Goal: Find contact information: Find contact information

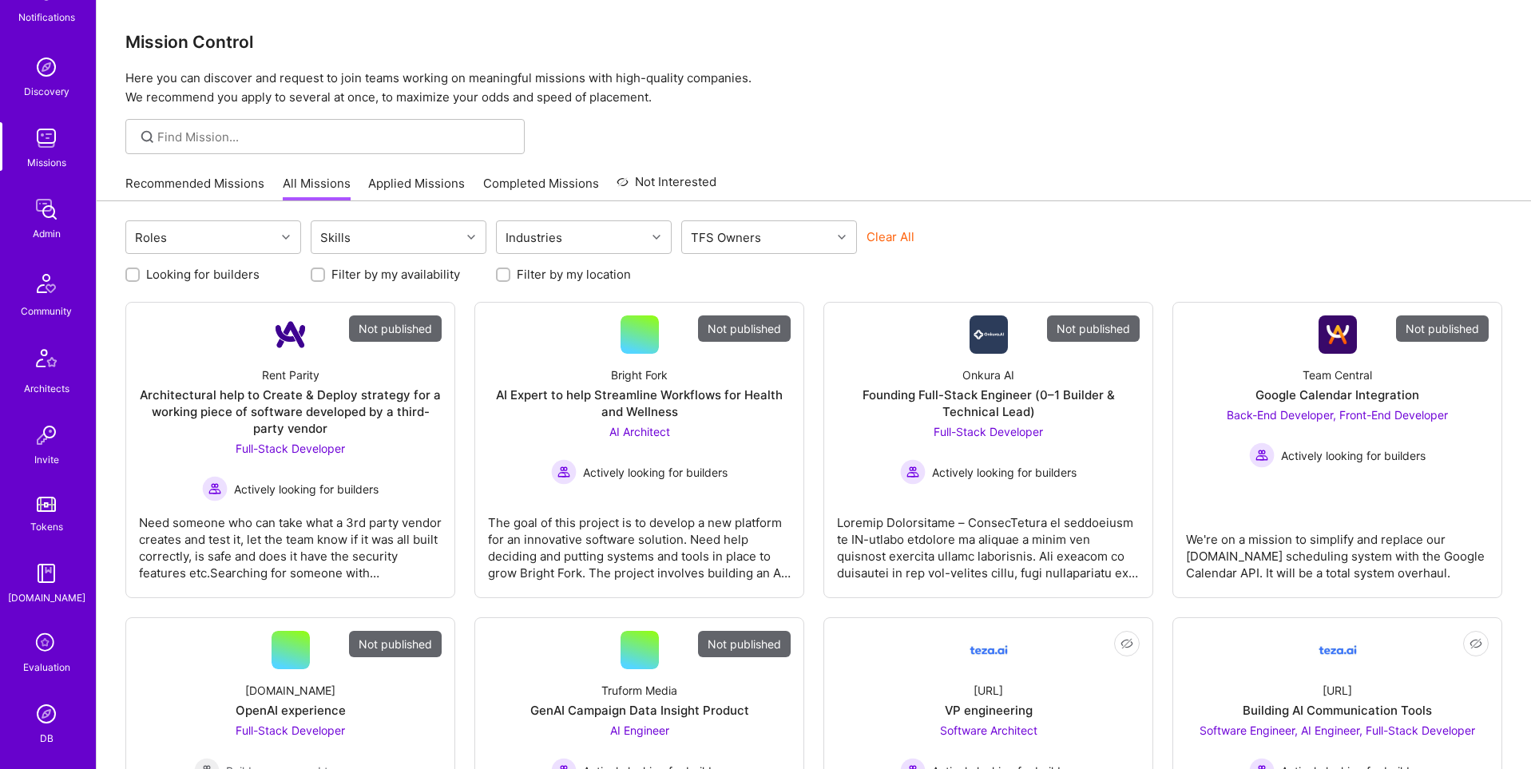
scroll to position [251, 0]
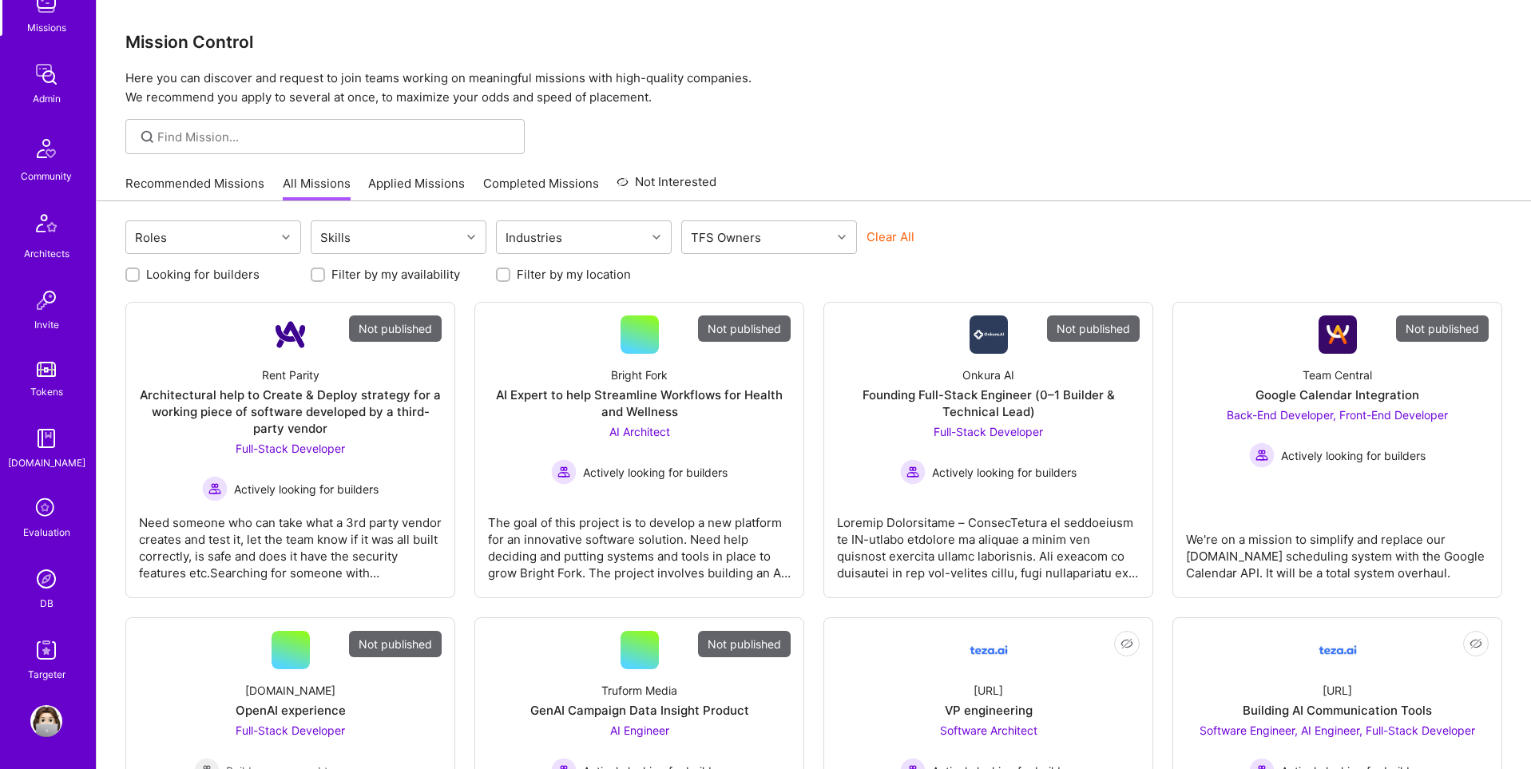
click at [50, 588] on img at bounding box center [46, 579] width 32 height 32
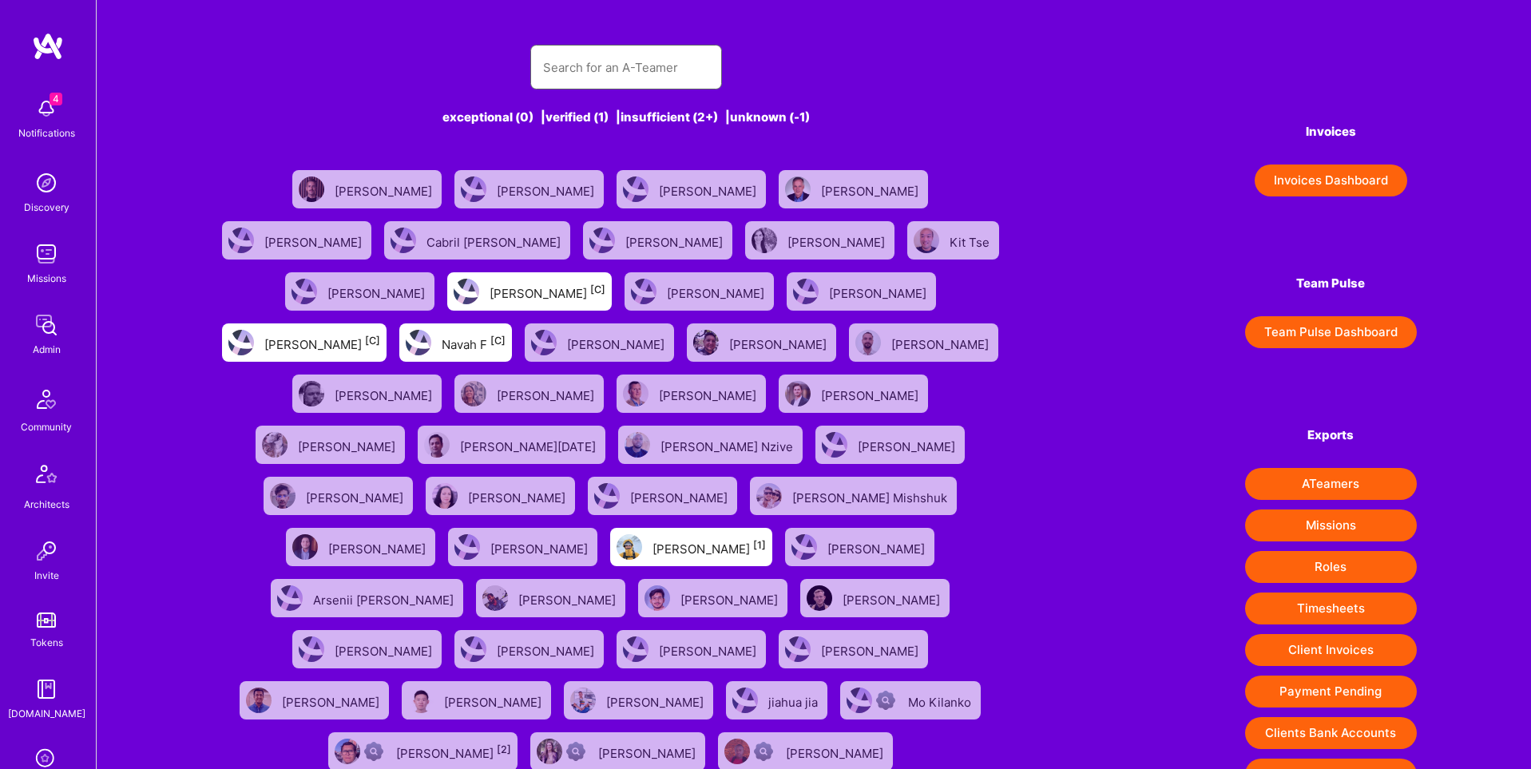
click at [597, 73] on input "text" at bounding box center [626, 67] width 166 height 41
paste input "606b2ec765aac72b6032af3d"
type input "606b2ec765aac72b6032af3d"
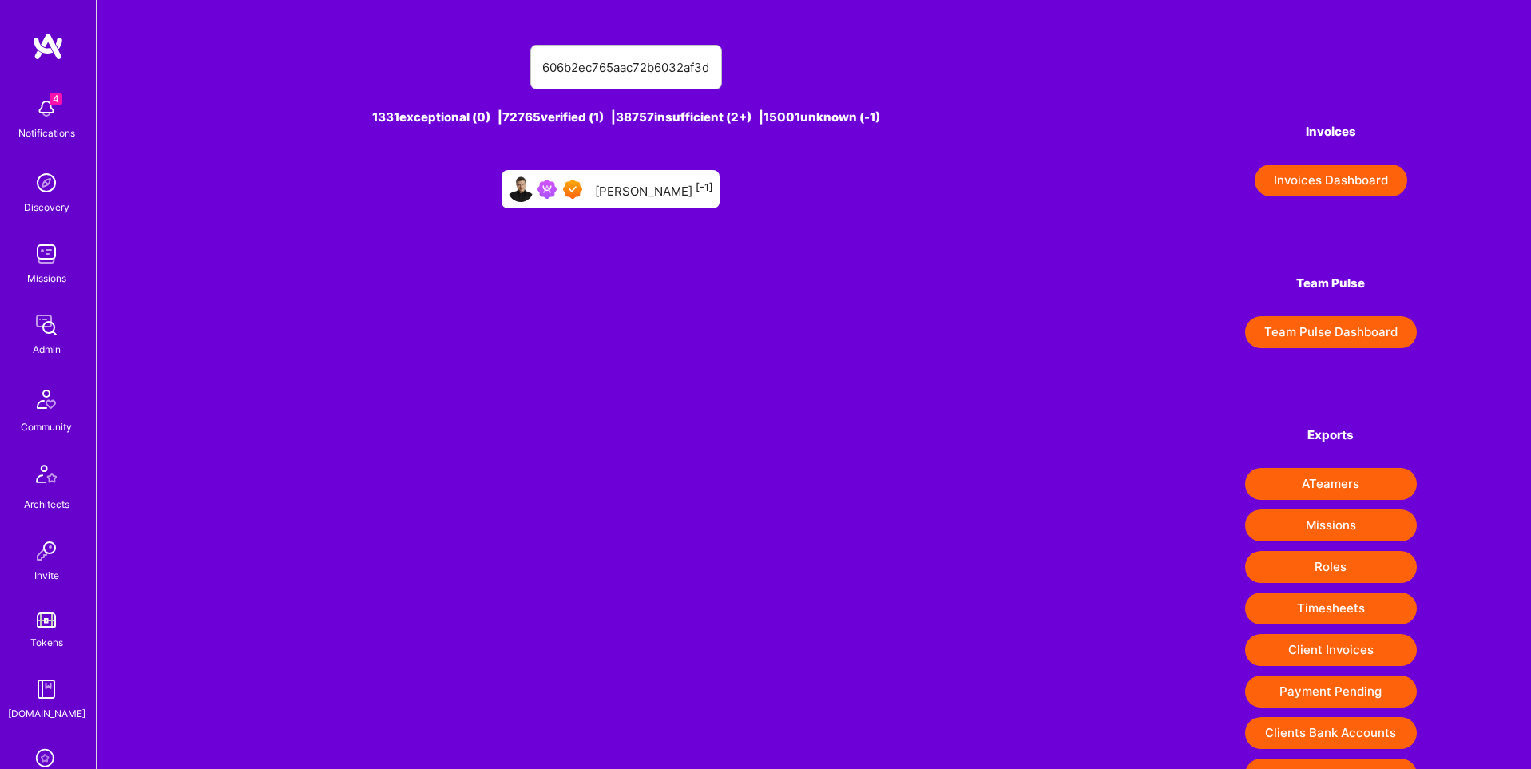
scroll to position [0, 0]
click at [635, 196] on div "[PERSON_NAME] [-1]" at bounding box center [654, 189] width 118 height 21
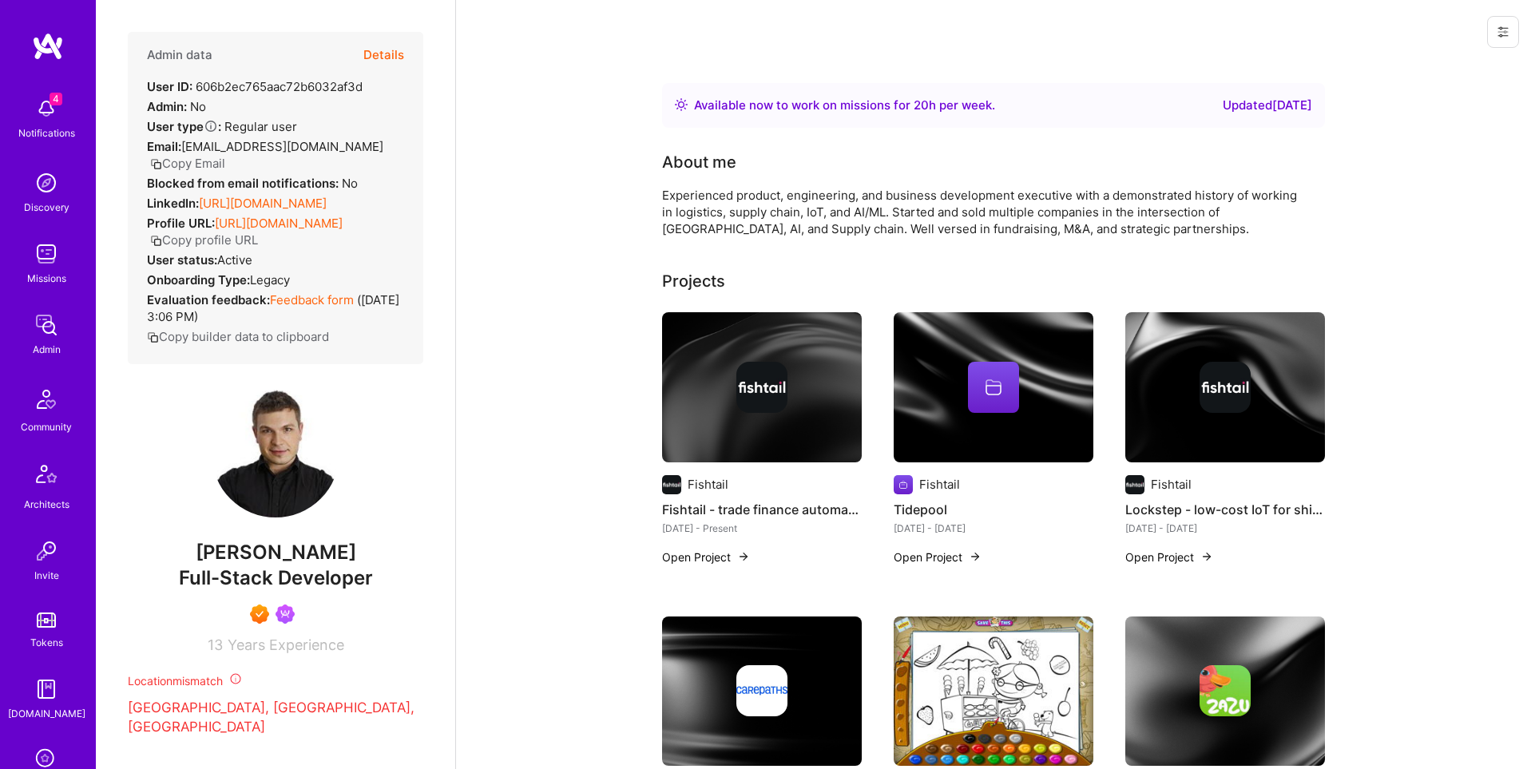
drag, startPoint x: 311, startPoint y: 149, endPoint x: 398, endPoint y: 127, distance: 89.9
click at [225, 155] on button "Copy Email" at bounding box center [187, 163] width 75 height 17
click at [54, 539] on div "4 Notifications Discovery Missions Admin Community Architects Invite Tokens [DO…" at bounding box center [48, 511] width 96 height 844
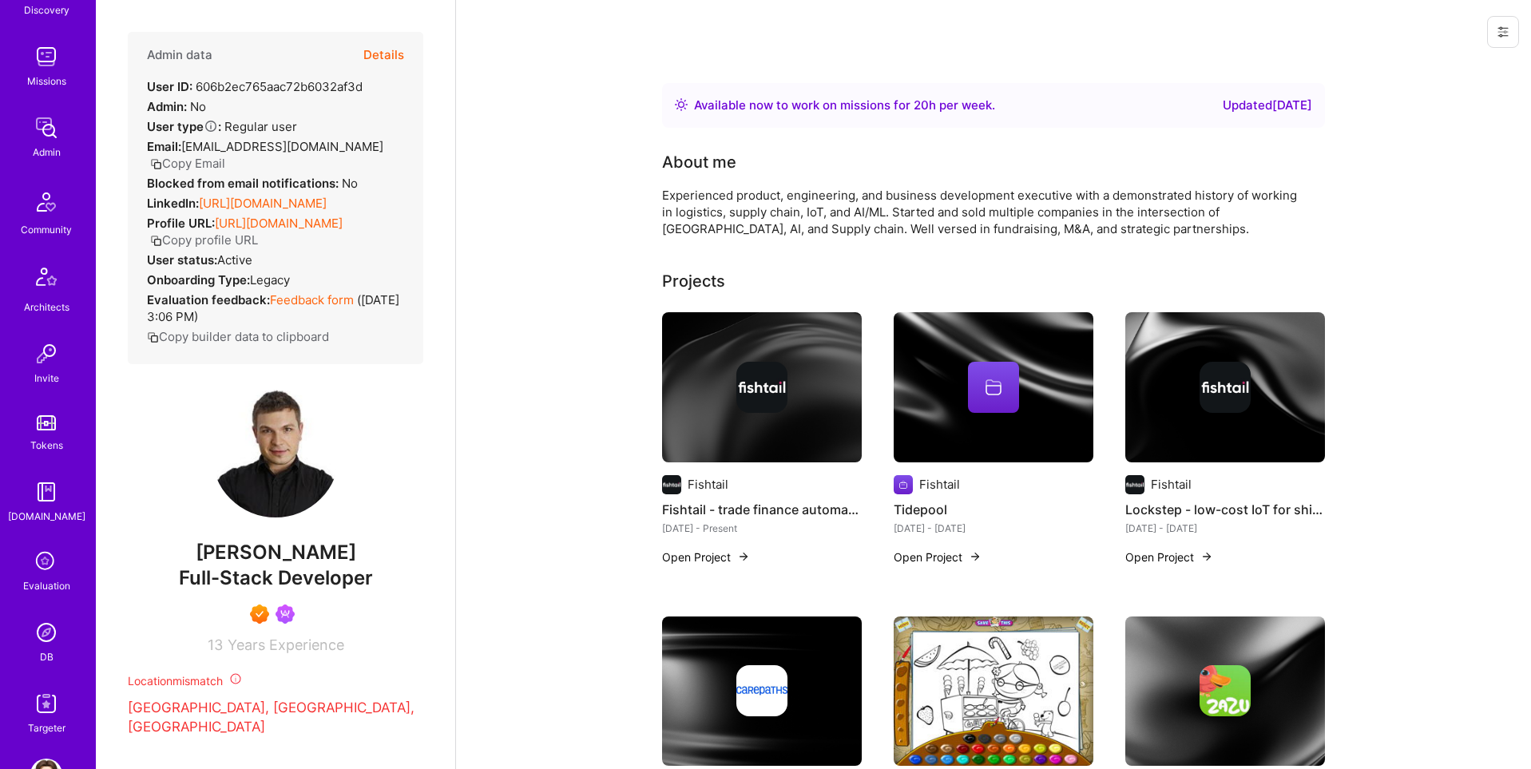
scroll to position [251, 0]
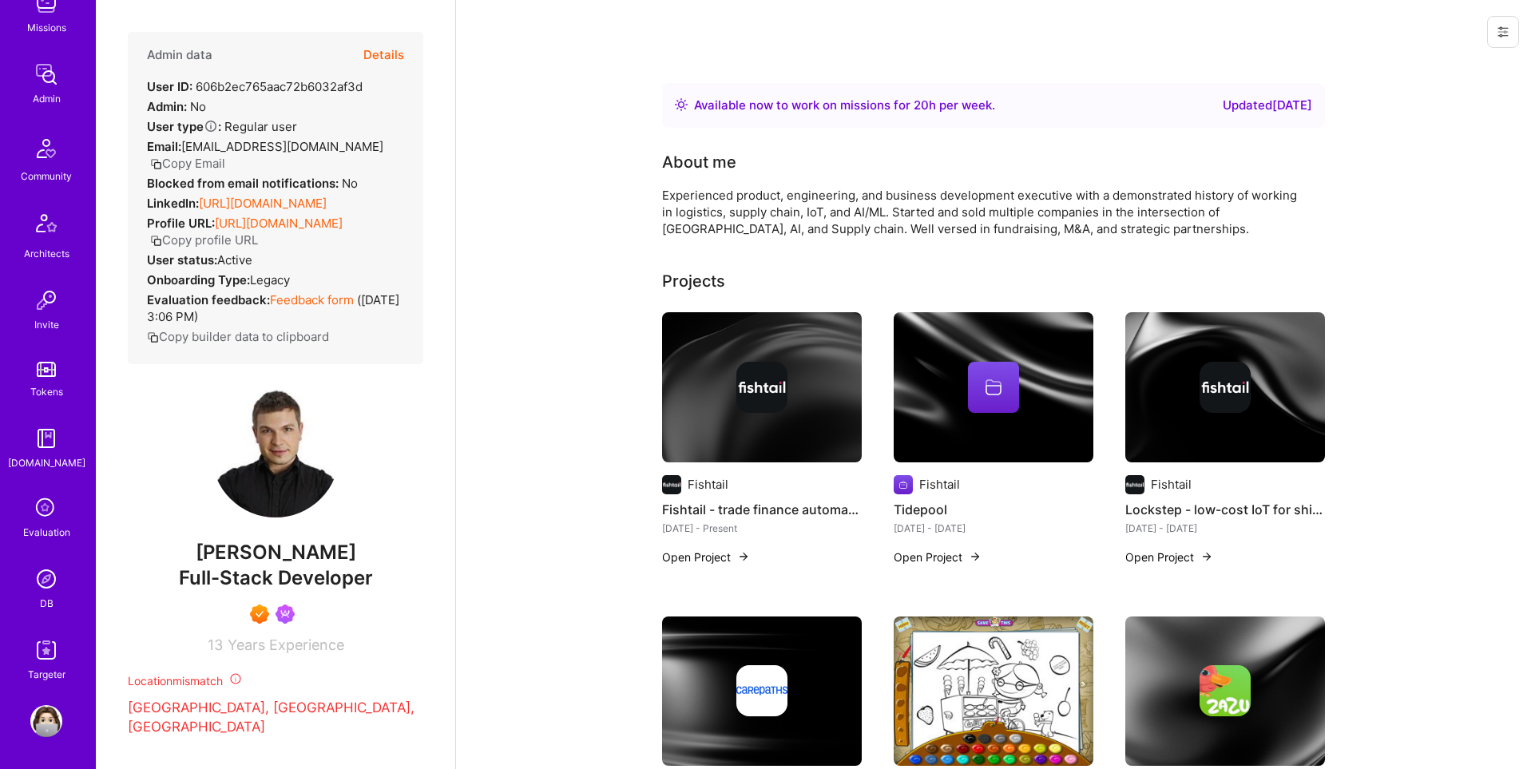
click at [42, 584] on img at bounding box center [46, 579] width 32 height 32
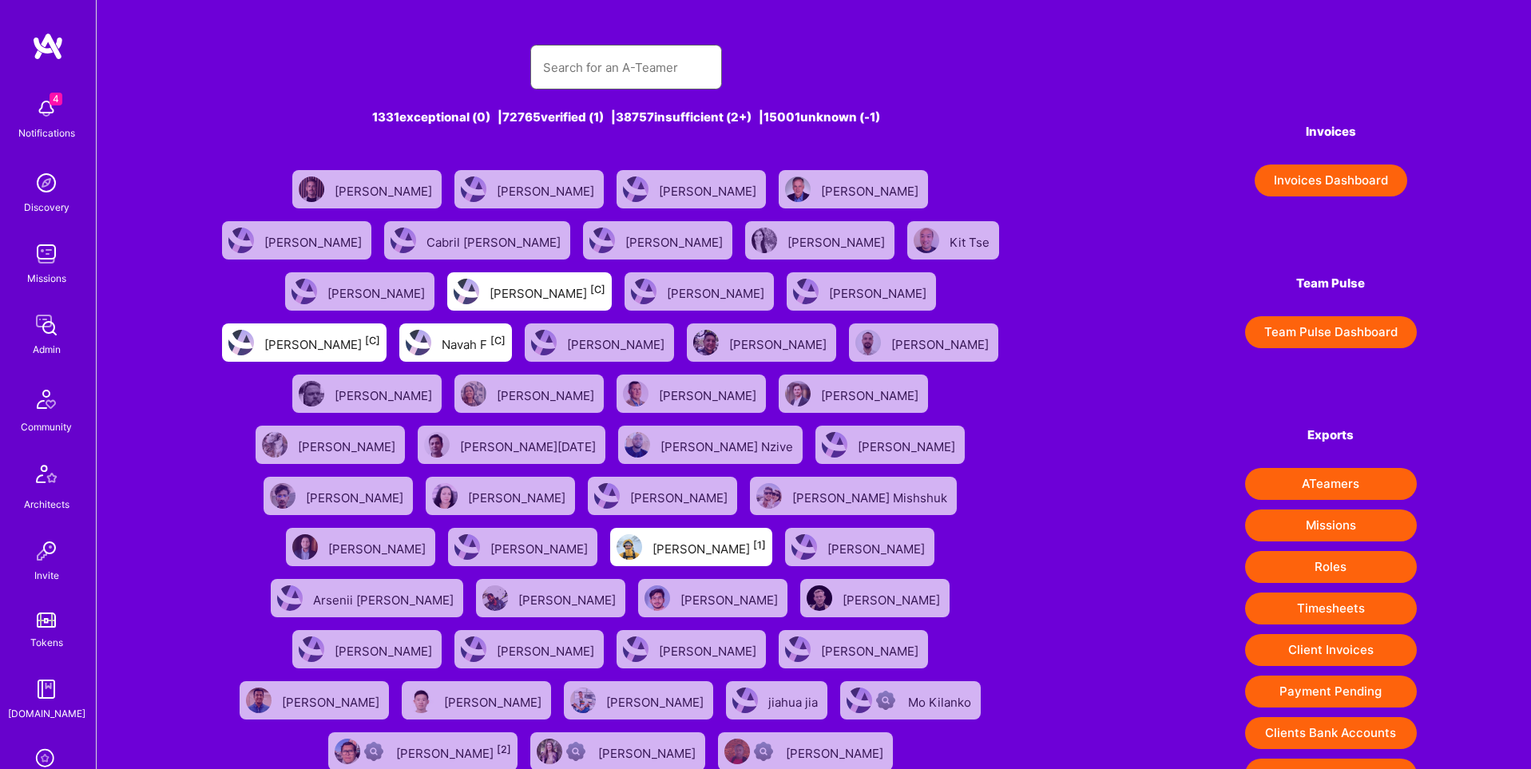
click at [678, 70] on input "text" at bounding box center [626, 67] width 166 height 41
paste input "[EMAIL_ADDRESS][DOMAIN_NAME]"
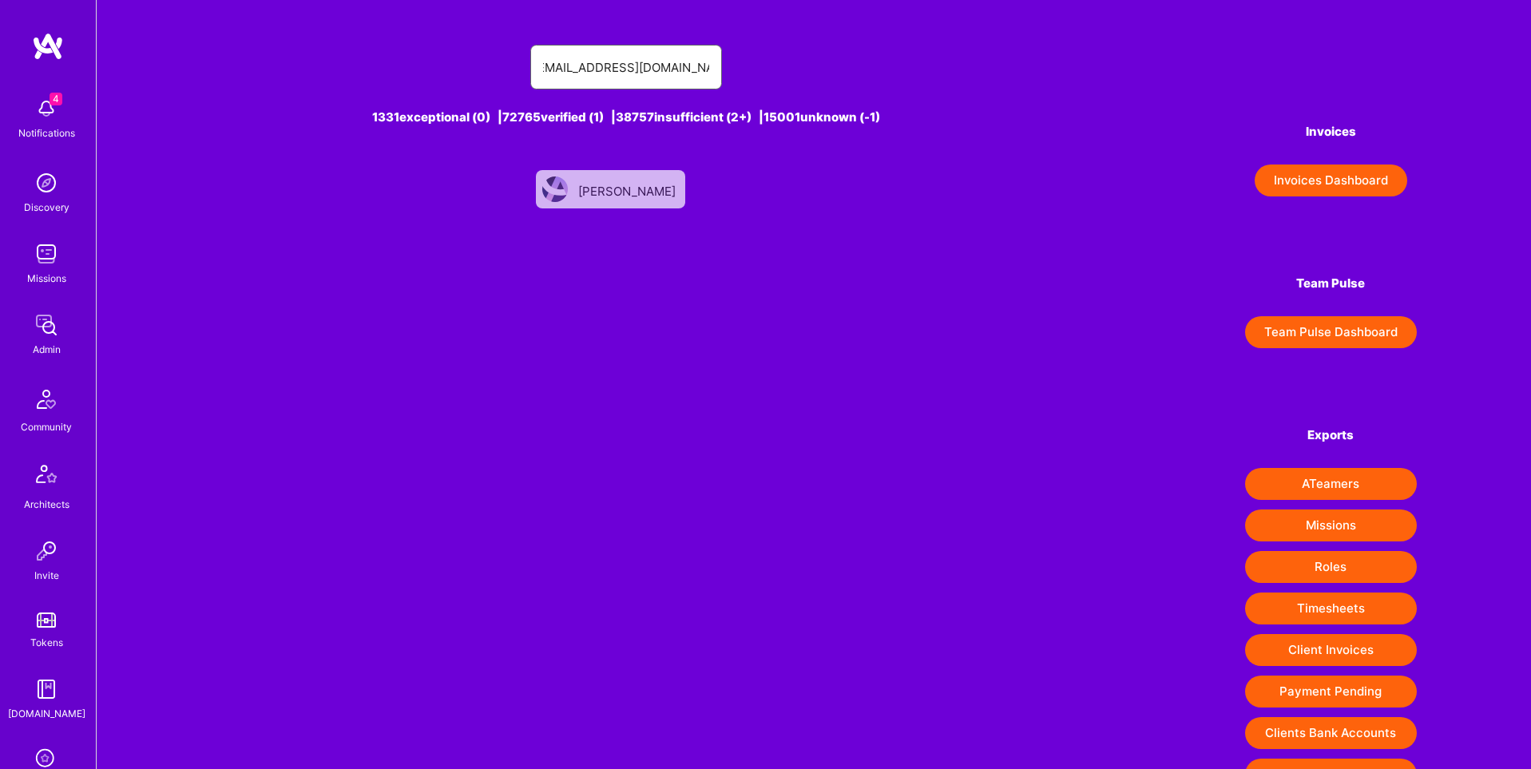
type input "[EMAIL_ADDRESS][DOMAIN_NAME]"
click at [665, 190] on div "[PERSON_NAME]" at bounding box center [628, 189] width 101 height 21
